Goal: Find specific page/section: Find specific page/section

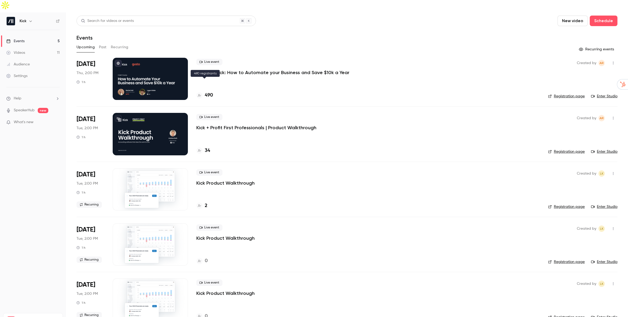
click at [208, 92] on h4 "490" at bounding box center [209, 95] width 8 height 7
click at [208, 92] on h4 "492" at bounding box center [209, 95] width 8 height 7
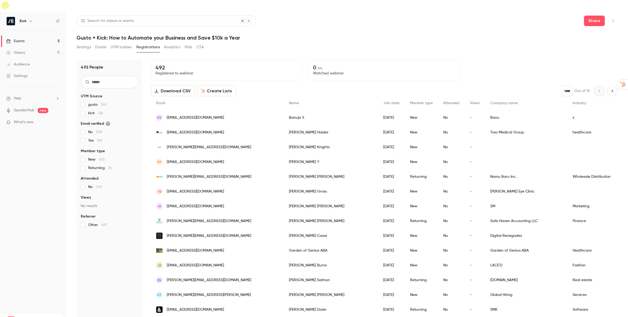
click at [34, 35] on link "Events 5" at bounding box center [33, 41] width 66 height 12
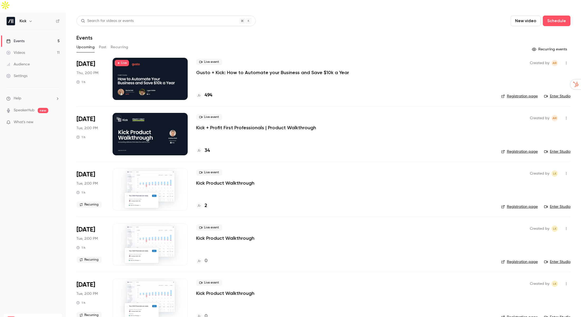
click at [206, 92] on h4 "494" at bounding box center [209, 95] width 8 height 7
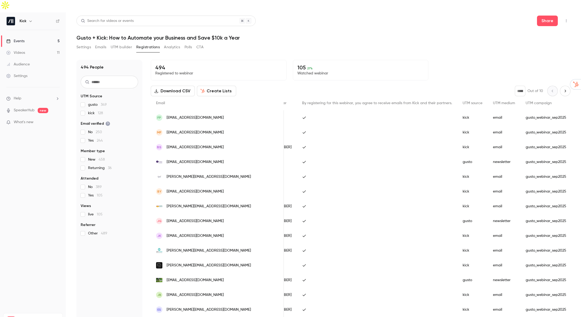
click at [32, 35] on link "Events 5" at bounding box center [33, 41] width 66 height 12
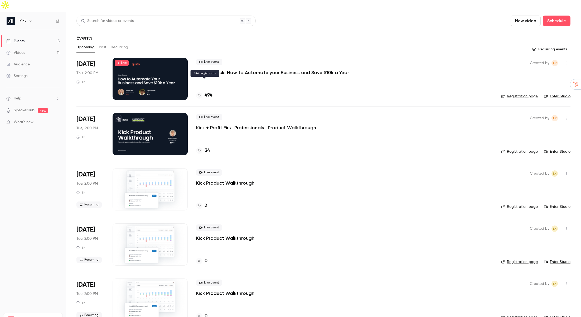
click at [207, 92] on h4 "494" at bounding box center [209, 95] width 8 height 7
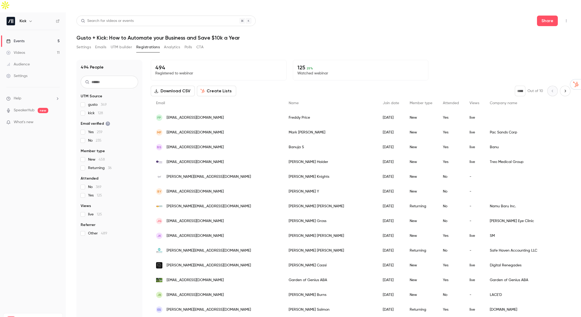
click at [28, 35] on link "Events 5" at bounding box center [33, 41] width 66 height 12
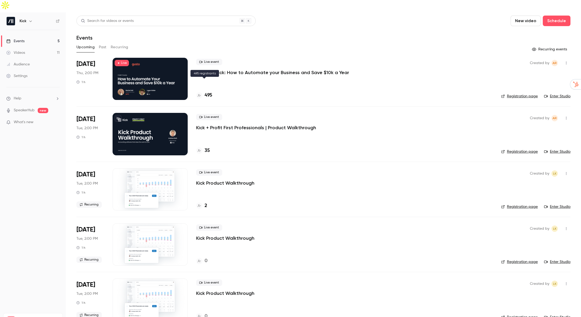
click at [210, 92] on h4 "495" at bounding box center [209, 95] width 8 height 7
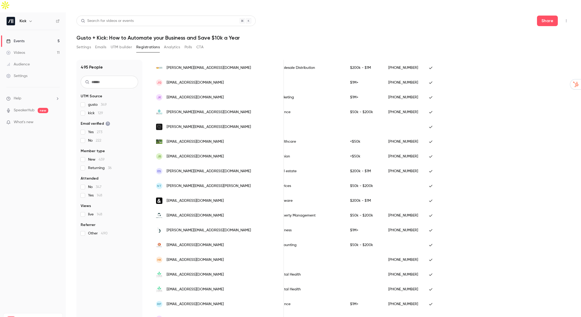
scroll to position [3, 0]
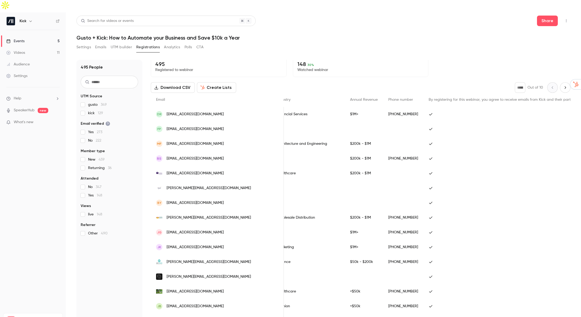
click at [26, 35] on link "Events 5" at bounding box center [33, 41] width 66 height 12
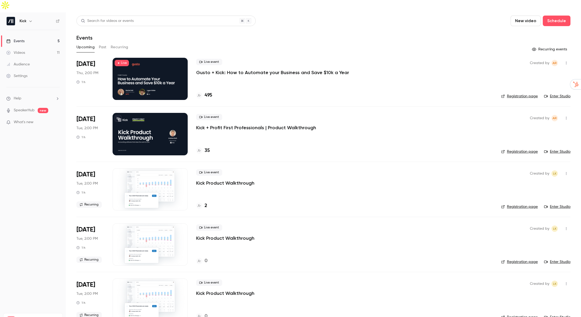
click at [243, 75] on div "Live event Gusto + Kick: How to Automate your Business and Save $10k a Year 495" at bounding box center [344, 79] width 297 height 42
click at [207, 92] on h4 "495" at bounding box center [209, 95] width 8 height 7
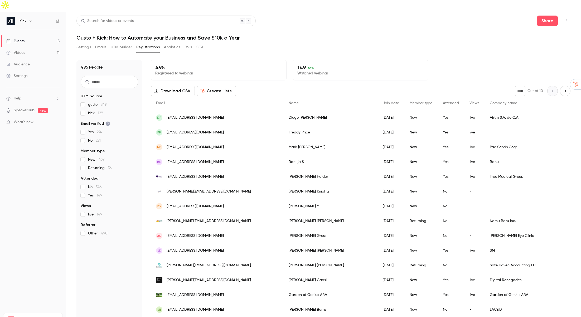
click at [32, 35] on link "Events 5" at bounding box center [33, 41] width 66 height 12
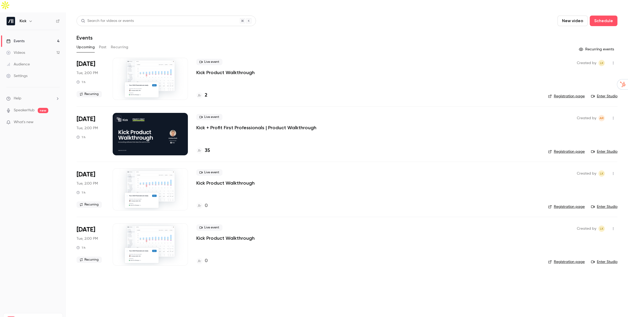
click at [101, 43] on button "Past" at bounding box center [103, 47] width 8 height 8
